Goal: Information Seeking & Learning: Learn about a topic

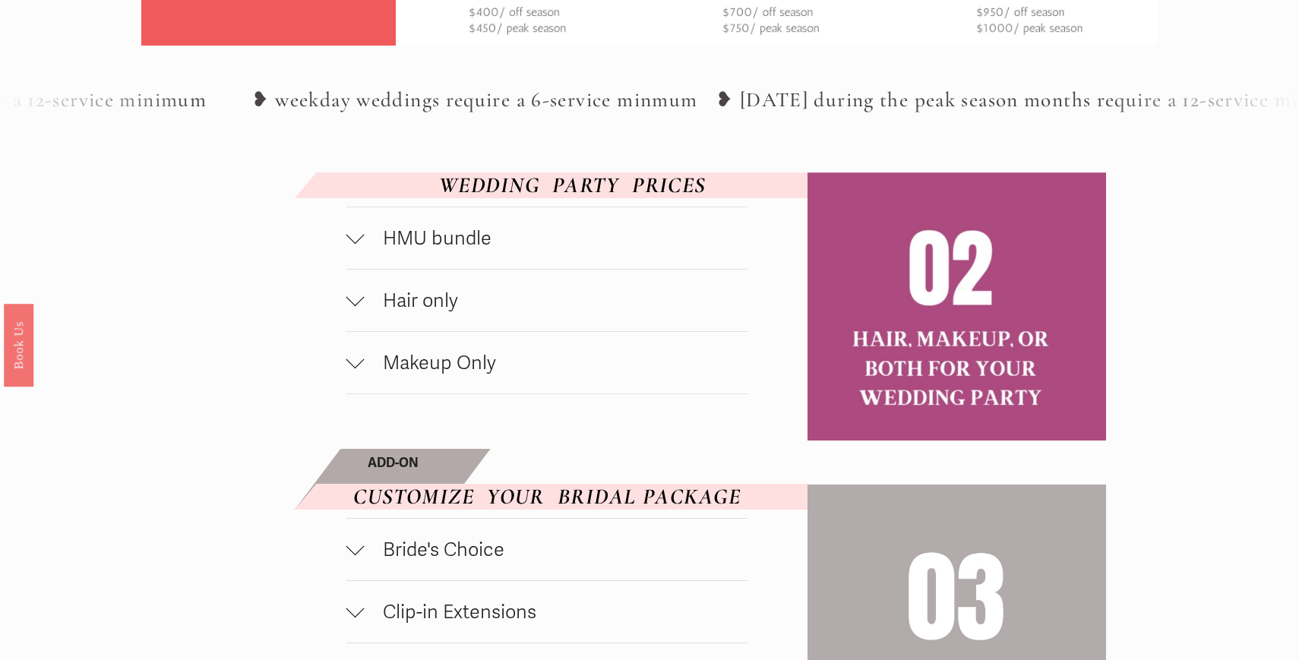
scroll to position [784, 0]
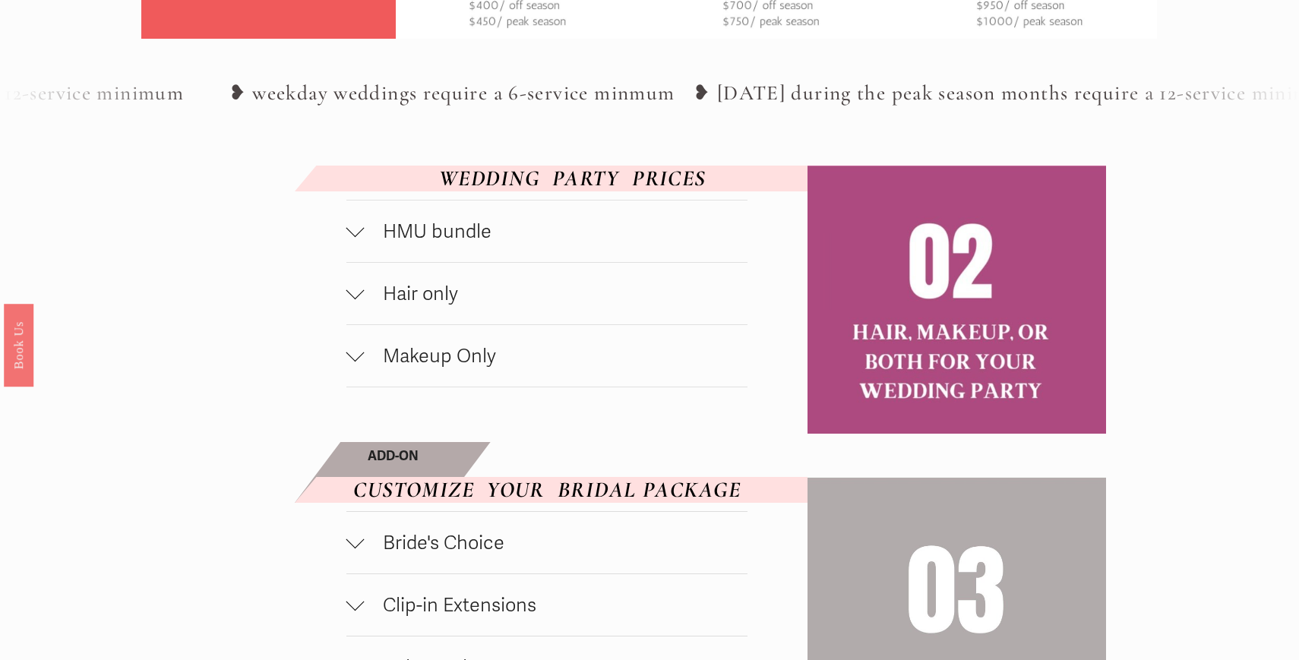
click at [623, 233] on span "HMU bundle" at bounding box center [556, 231] width 383 height 24
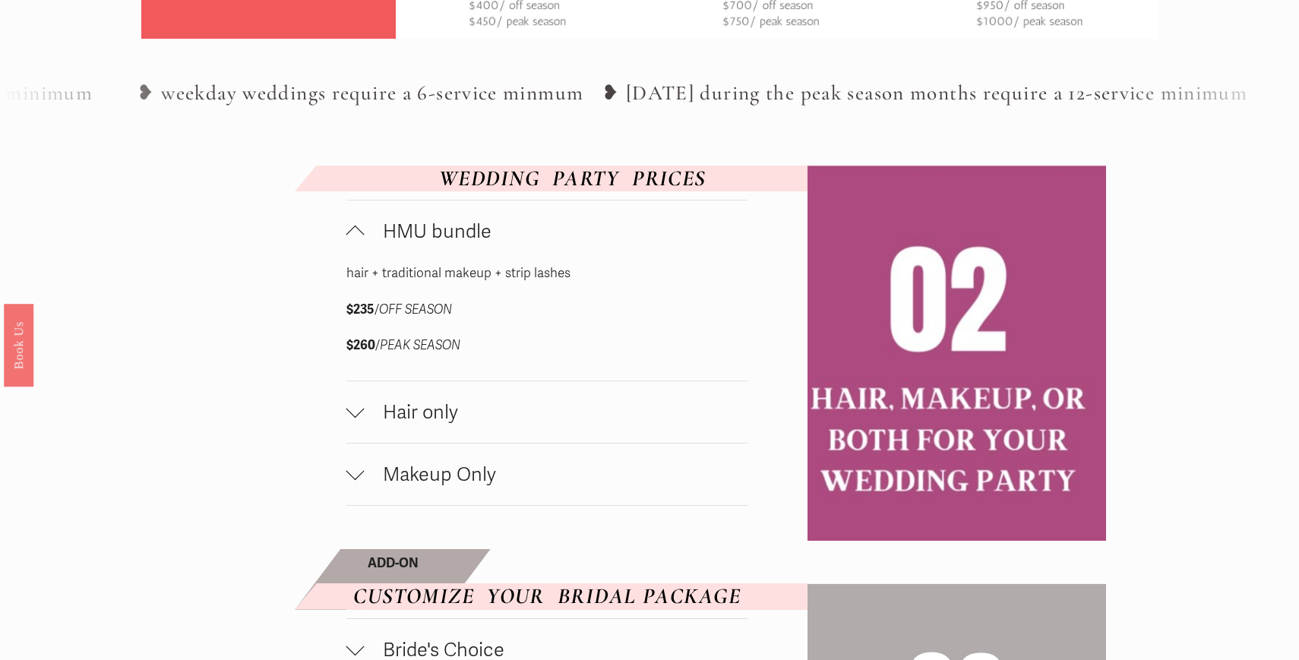
click at [623, 233] on span "HMU bundle" at bounding box center [556, 231] width 383 height 24
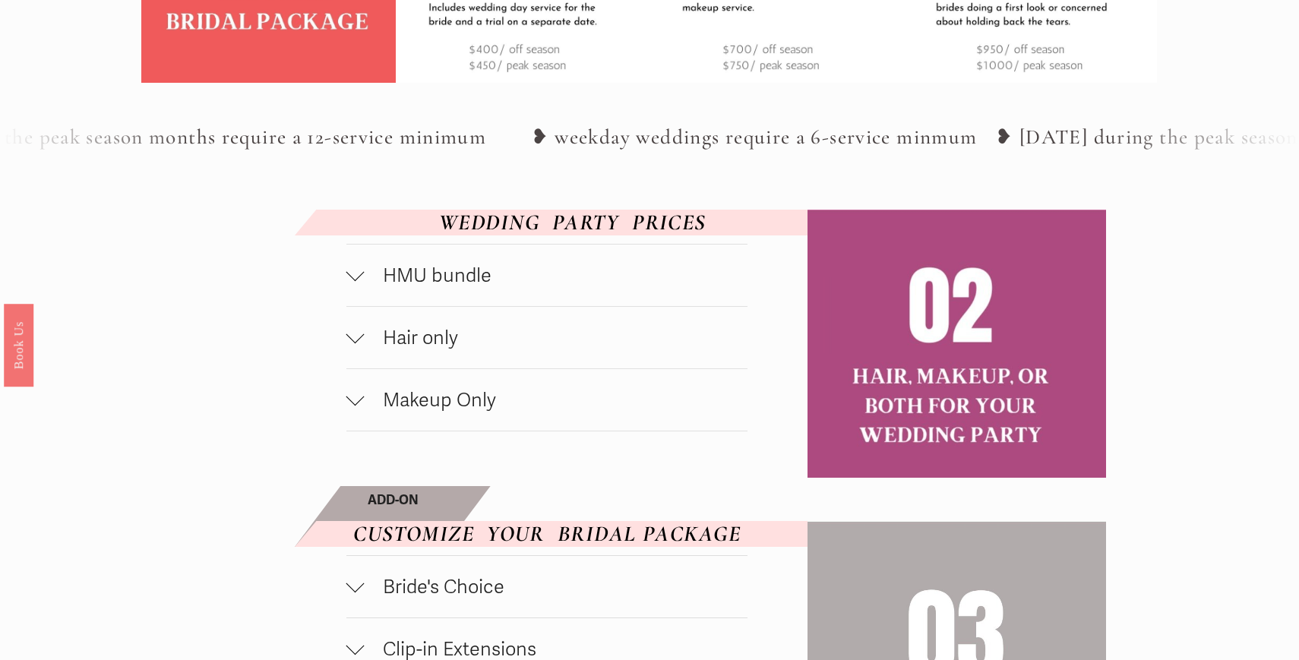
scroll to position [775, 0]
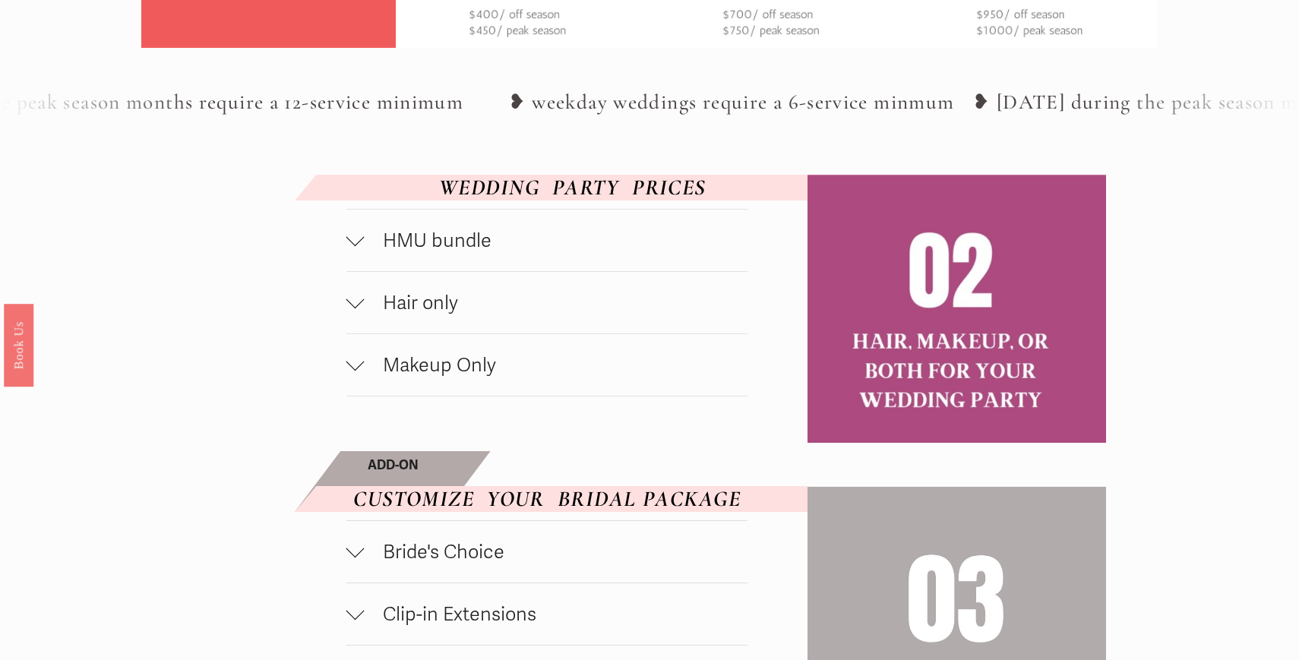
click at [472, 302] on span "Hair only" at bounding box center [556, 303] width 383 height 24
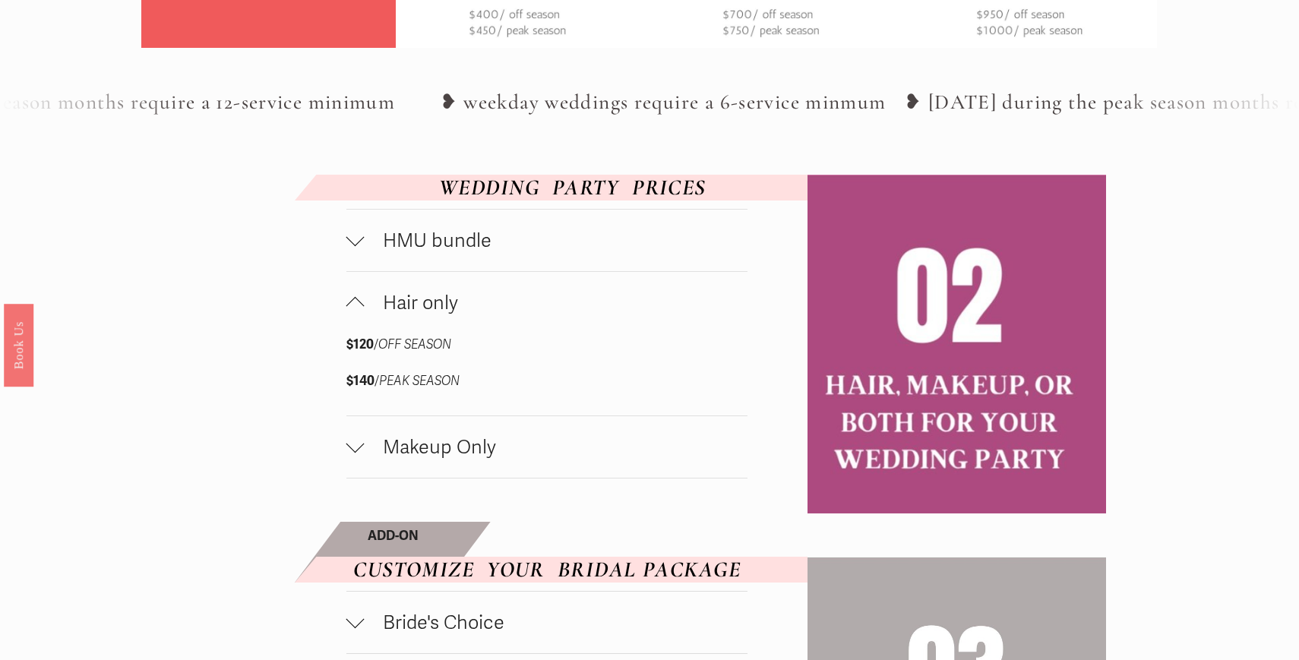
click at [472, 304] on span "Hair only" at bounding box center [556, 303] width 383 height 24
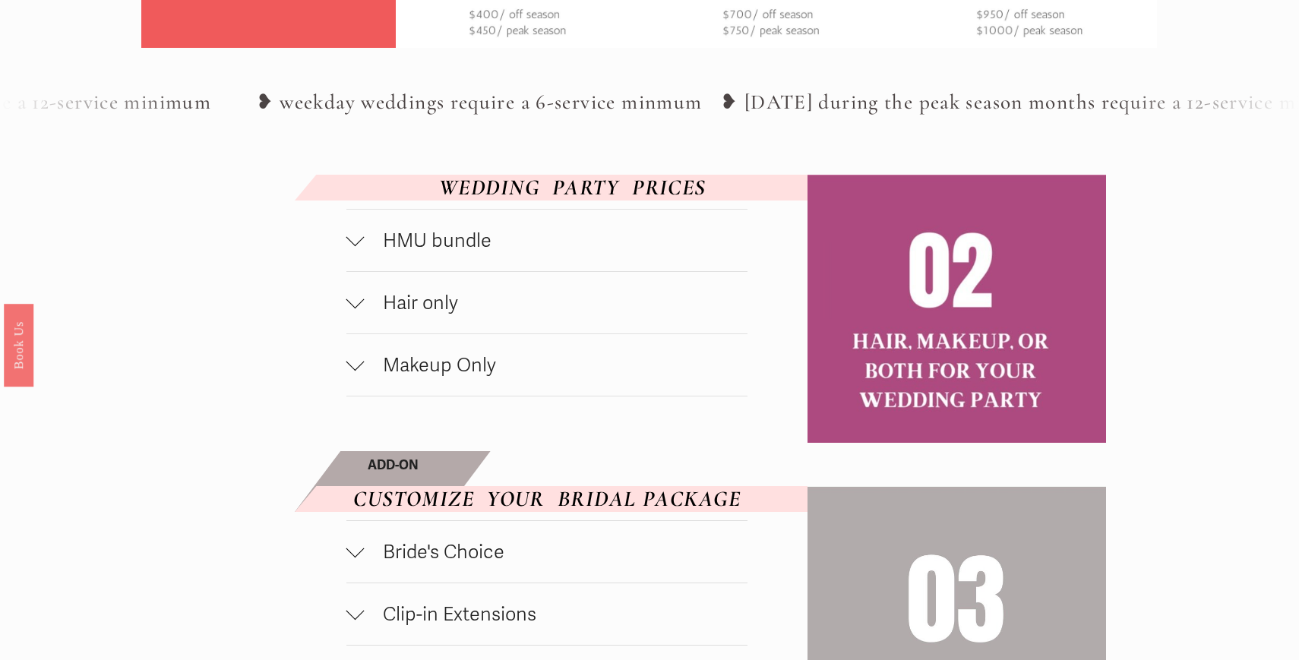
click at [525, 289] on button "Hair only" at bounding box center [546, 303] width 401 height 62
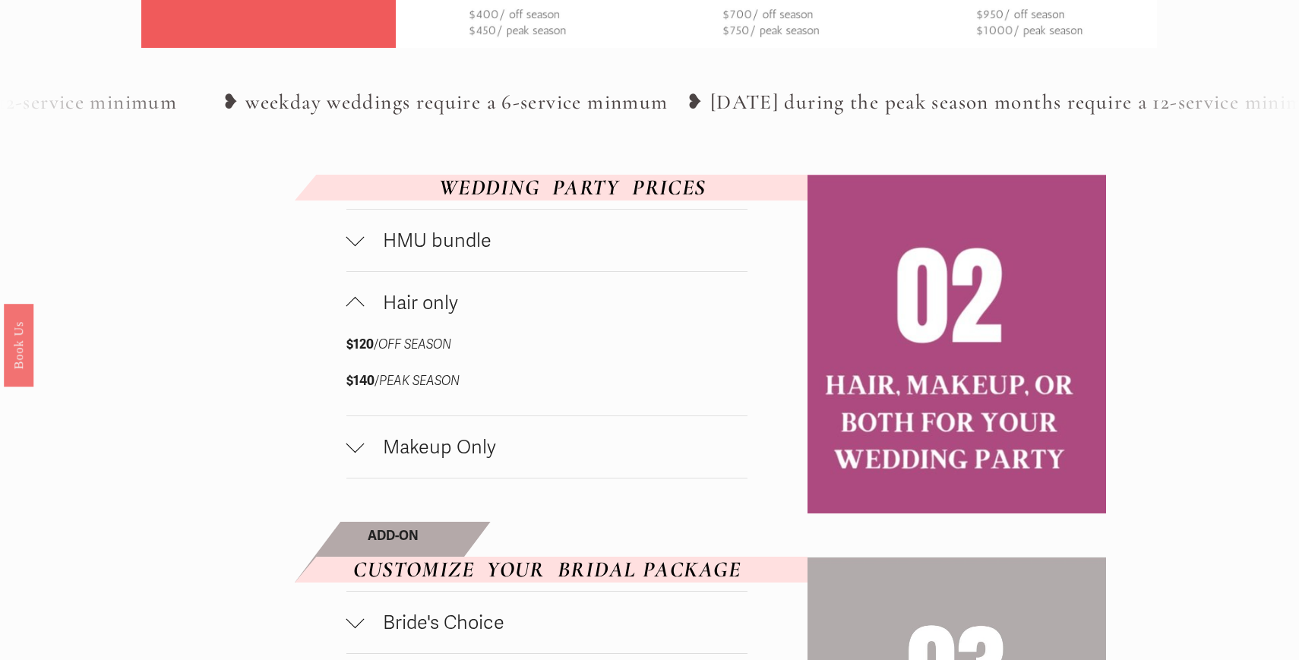
click at [525, 289] on button "Hair only" at bounding box center [546, 303] width 401 height 62
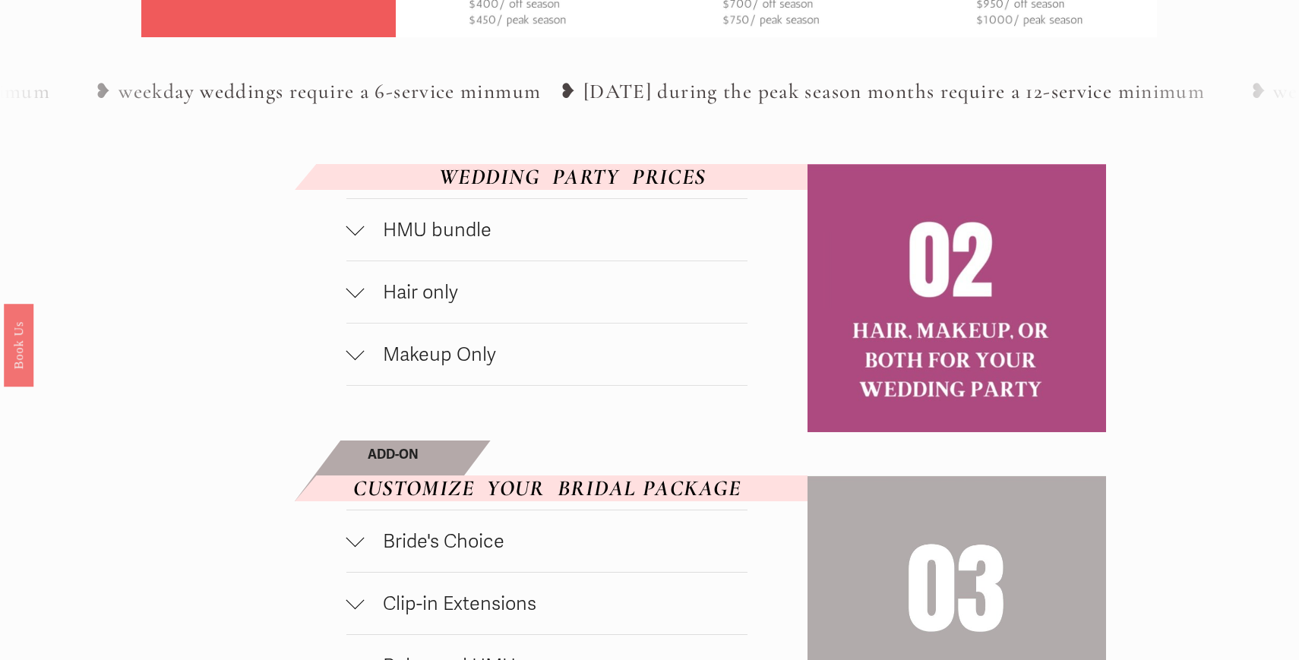
scroll to position [797, 0]
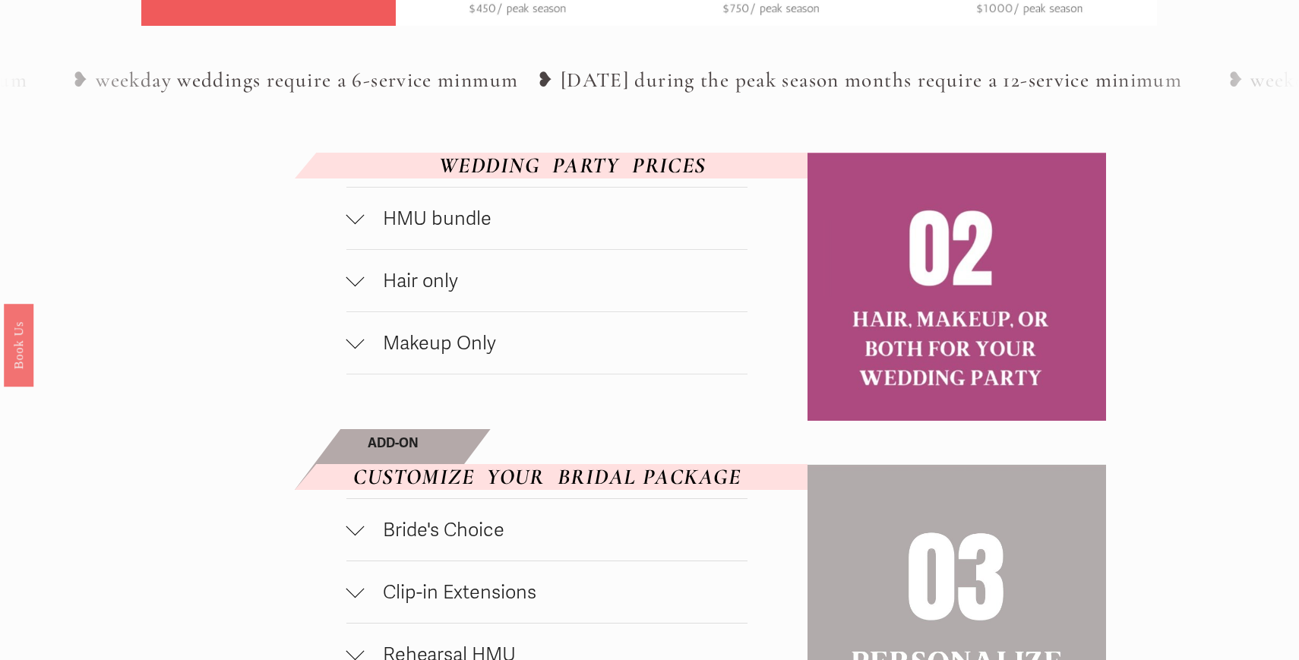
click at [523, 360] on button "Makeup Only" at bounding box center [546, 343] width 401 height 62
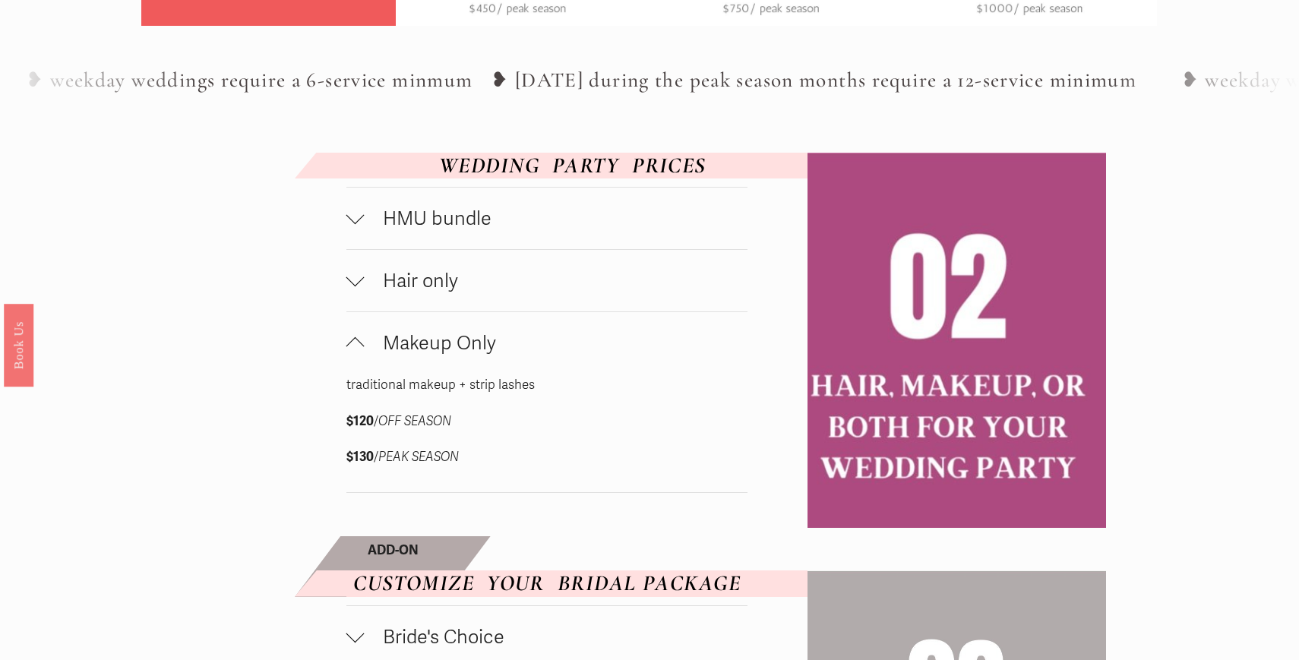
click at [523, 360] on button "Makeup Only" at bounding box center [546, 343] width 401 height 62
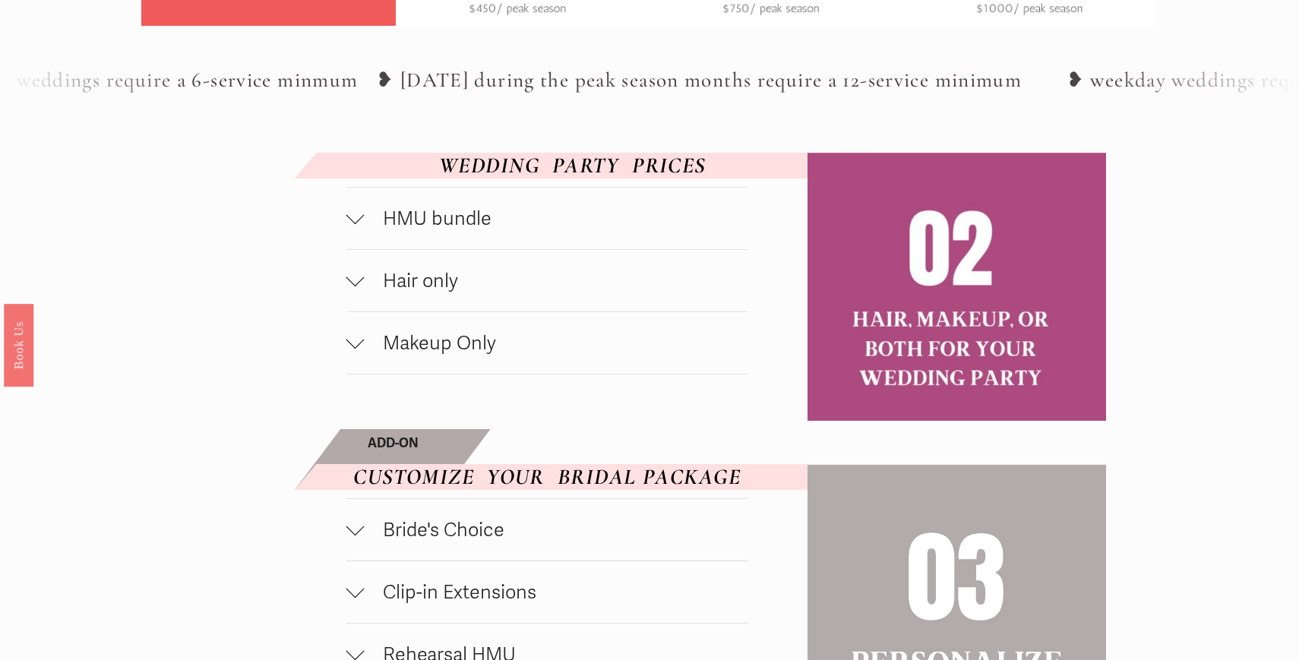
click at [473, 201] on button "HMU bundle" at bounding box center [546, 219] width 401 height 62
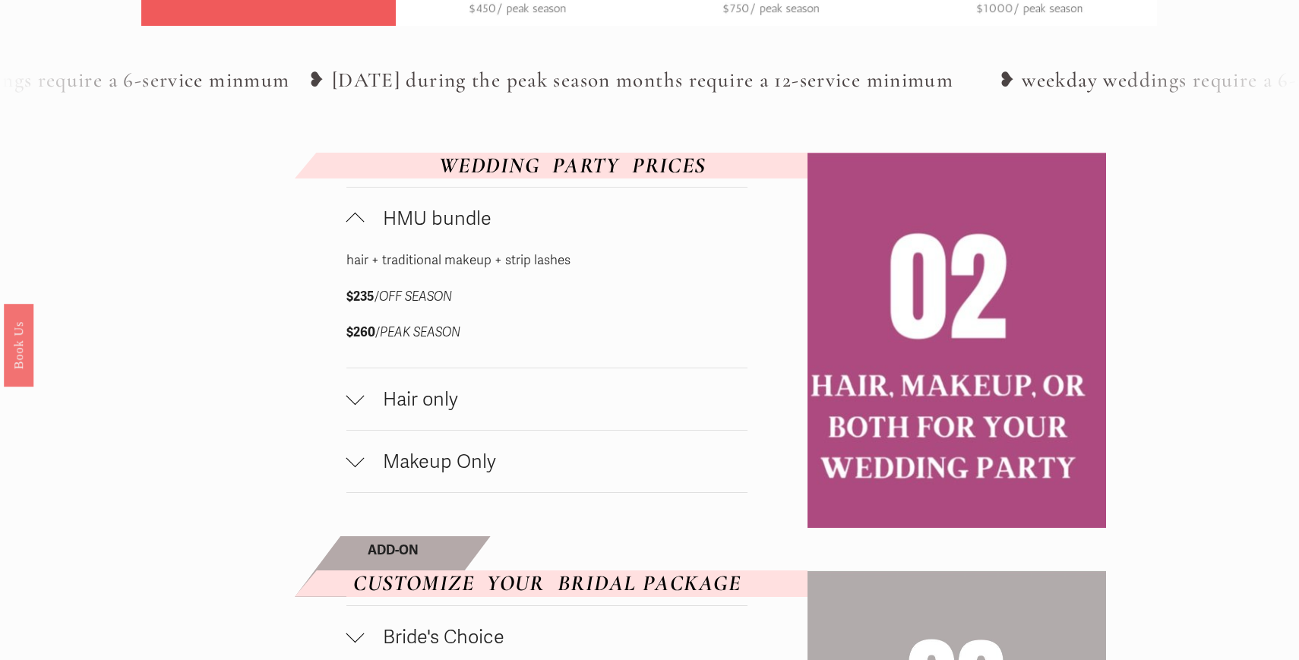
click at [473, 201] on button "HMU bundle" at bounding box center [546, 219] width 401 height 62
